Goal: Information Seeking & Learning: Learn about a topic

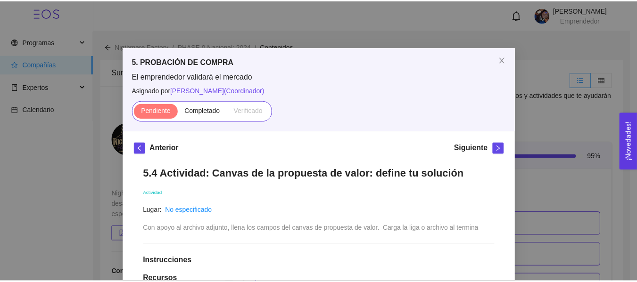
scroll to position [1961, 0]
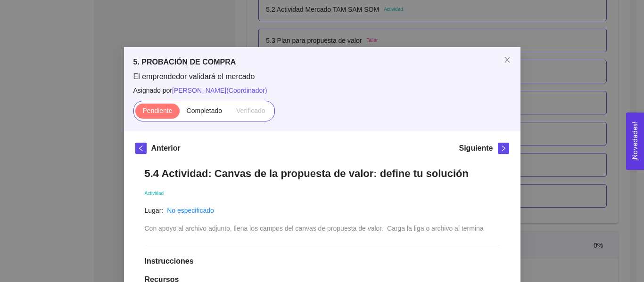
click at [538, 137] on div "5. PROBACIÓN DE COMPRA El emprendedor validará el mercado Asignado por Ana Sofi…" at bounding box center [322, 141] width 644 height 282
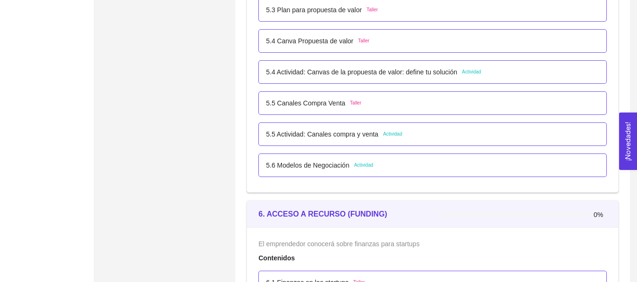
scroll to position [1922, 0]
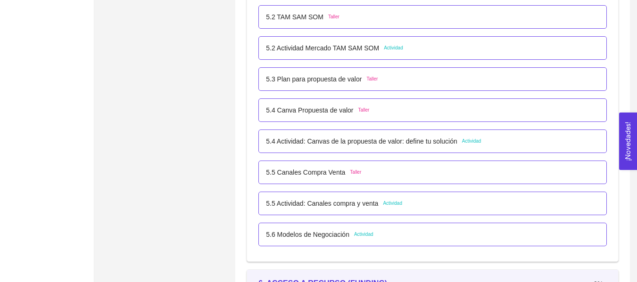
click at [295, 77] on p "5.3 Plan para propuesta de valor" at bounding box center [314, 79] width 96 height 10
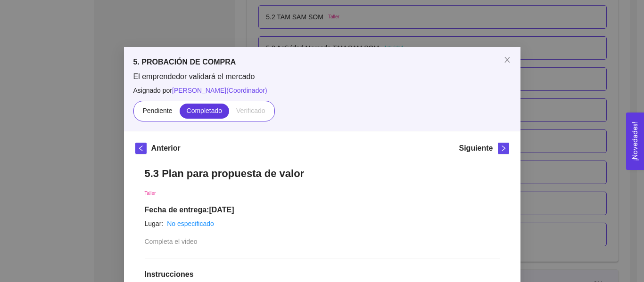
click at [584, 83] on div "5. PROBACIÓN DE COMPRA El emprendedor validará el mercado Asignado por [PERSON_…" at bounding box center [322, 141] width 644 height 282
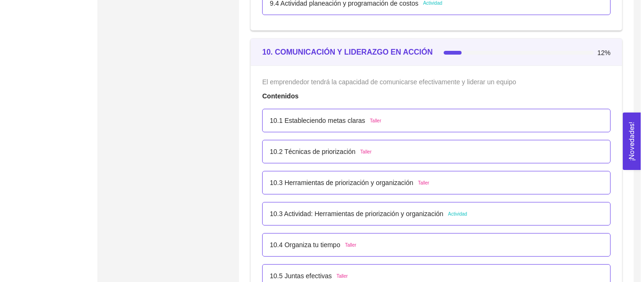
scroll to position [3466, 0]
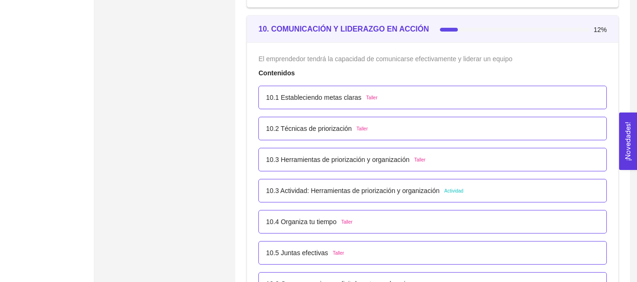
click at [373, 159] on p "10.3 Herramientas de priorización y organización" at bounding box center [337, 160] width 143 height 10
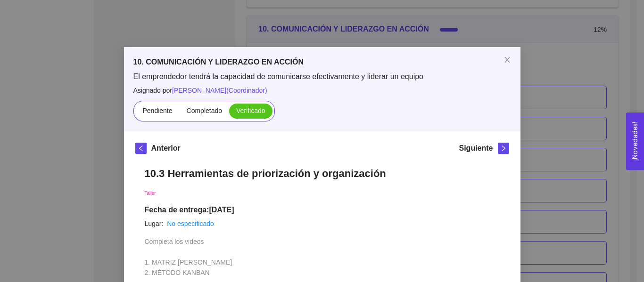
click at [583, 85] on div "10. COMUNICACIÓN Y LIDERAZGO EN ACCIÓN El emprendedor tendrá la capacidad de co…" at bounding box center [322, 141] width 644 height 282
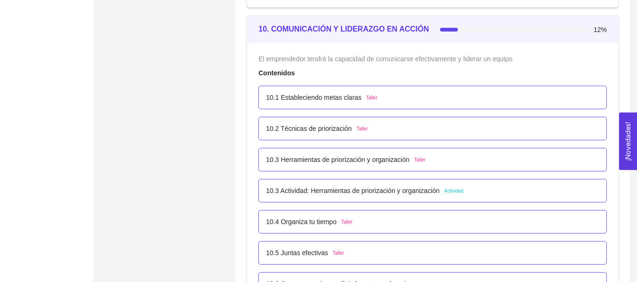
click at [375, 228] on div "10.4 Organiza tu tiempo Taller" at bounding box center [432, 222] width 348 height 24
click at [335, 219] on p "10.4 Organiza tu tiempo" at bounding box center [301, 222] width 70 height 10
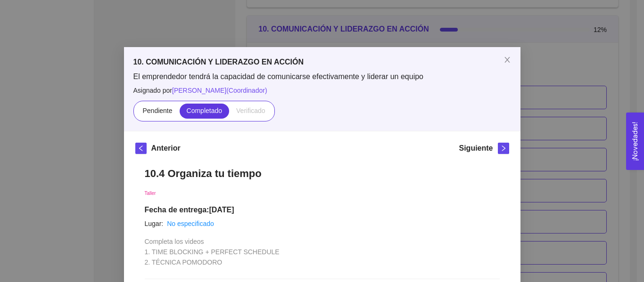
click at [600, 147] on div "10. COMUNICACIÓN Y LIDERAZGO EN ACCIÓN El emprendedor tendrá la capacidad de co…" at bounding box center [322, 141] width 644 height 282
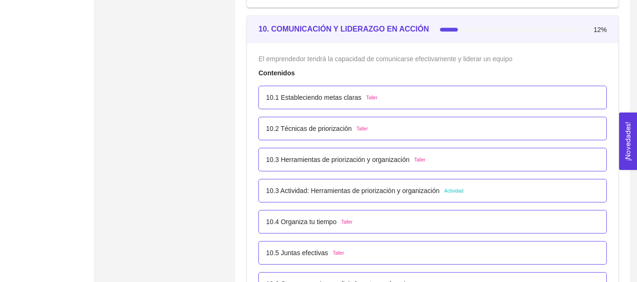
click at [406, 192] on p "10.3 Actividad: Herramientas de priorización y organización" at bounding box center [353, 191] width 174 height 10
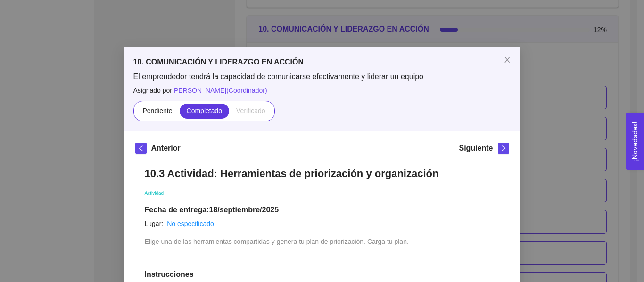
click at [604, 109] on div "10. COMUNICACIÓN Y LIDERAZGO EN ACCIÓN El emprendedor tendrá la capacidad de co…" at bounding box center [322, 141] width 644 height 282
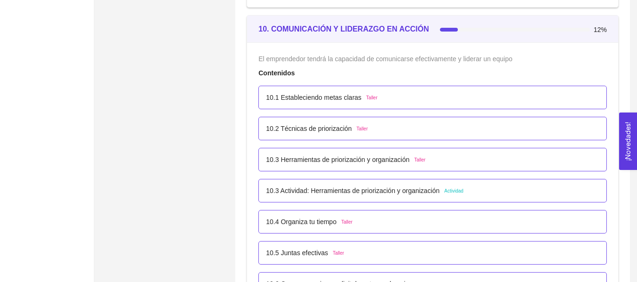
click at [350, 130] on div "10.2 Técnicas de priorización Taller" at bounding box center [317, 129] width 102 height 10
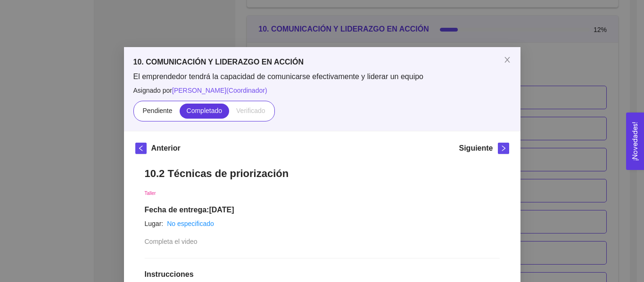
click at [584, 79] on div "10. COMUNICACIÓN Y LIDERAZGO EN ACCIÓN El emprendedor tendrá la capacidad de co…" at bounding box center [322, 141] width 644 height 282
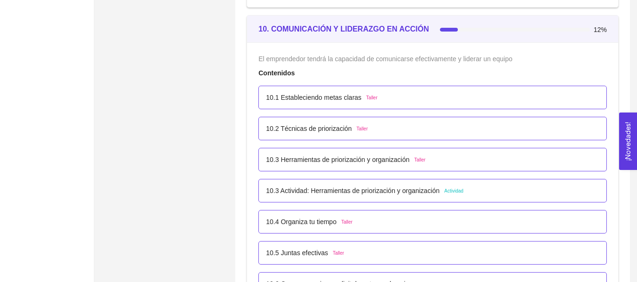
click at [321, 101] on p "10.1 Estableciendo metas claras" at bounding box center [313, 97] width 95 height 10
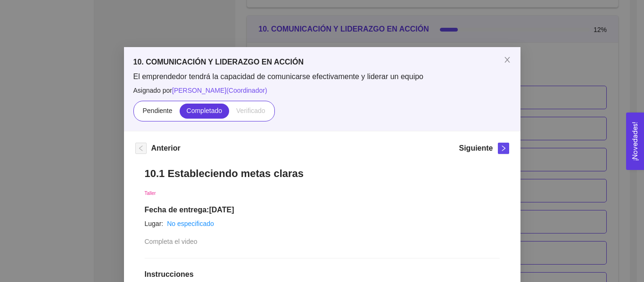
click at [573, 87] on div "10. COMUNICACIÓN Y LIDERAZGO EN ACCIÓN El emprendedor tendrá la capacidad de co…" at bounding box center [322, 141] width 644 height 282
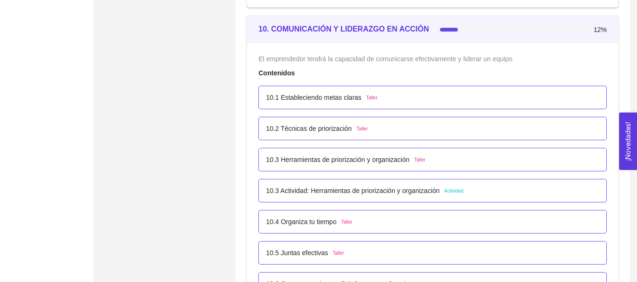
click at [380, 187] on p "10.3 Actividad: Herramientas de priorización y organización" at bounding box center [353, 191] width 174 height 10
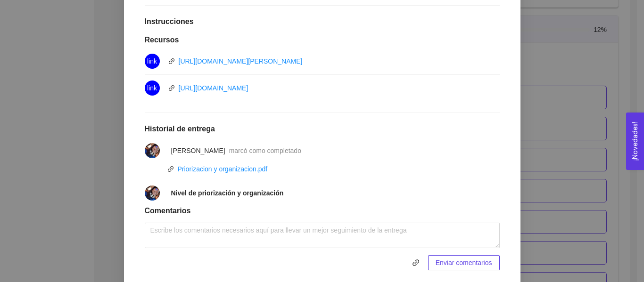
click at [533, 150] on div "10. COMUNICACIÓN Y LIDERAZGO EN ACCIÓN El emprendedor tendrá la capacidad de co…" at bounding box center [322, 141] width 644 height 282
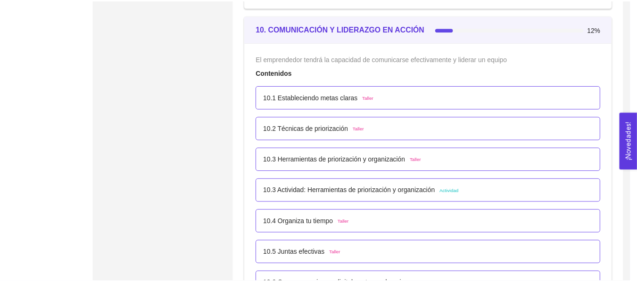
scroll to position [236, 0]
